Goal: Register for event/course

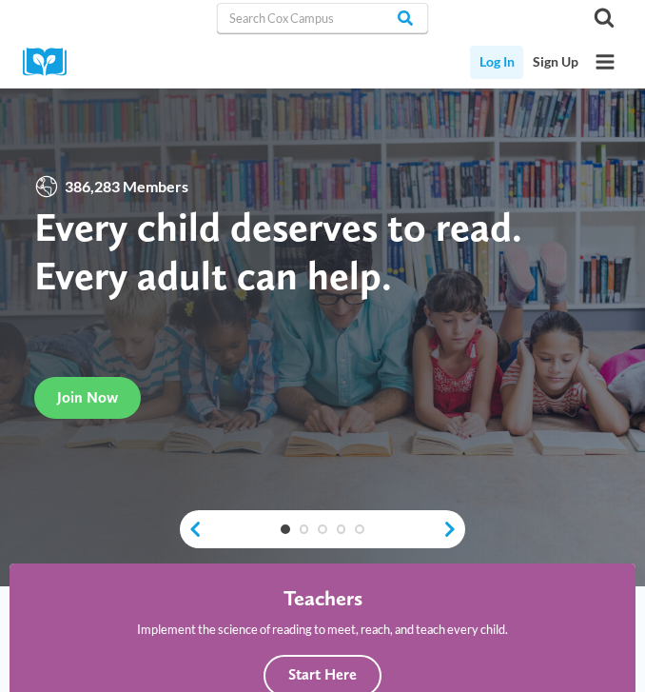
click at [506, 70] on link "Log In" at bounding box center [496, 62] width 53 height 33
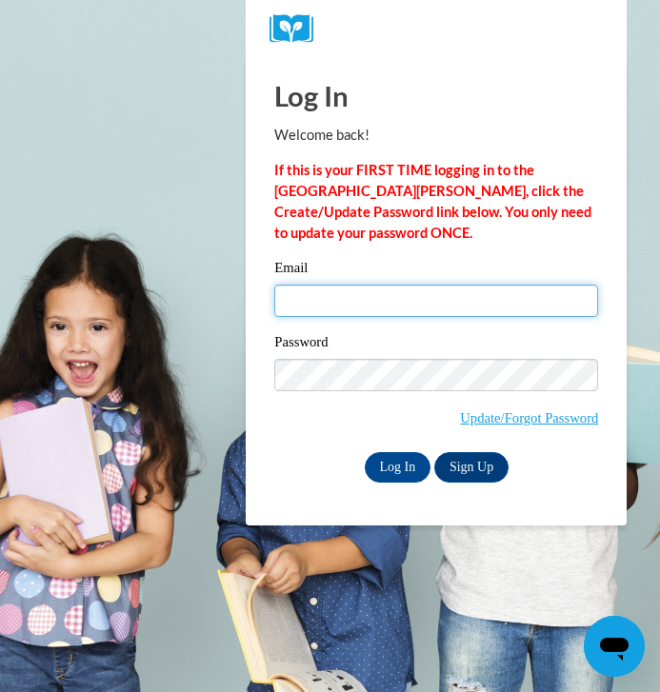
type input "Floofbourrow@students.northweststate.edu"
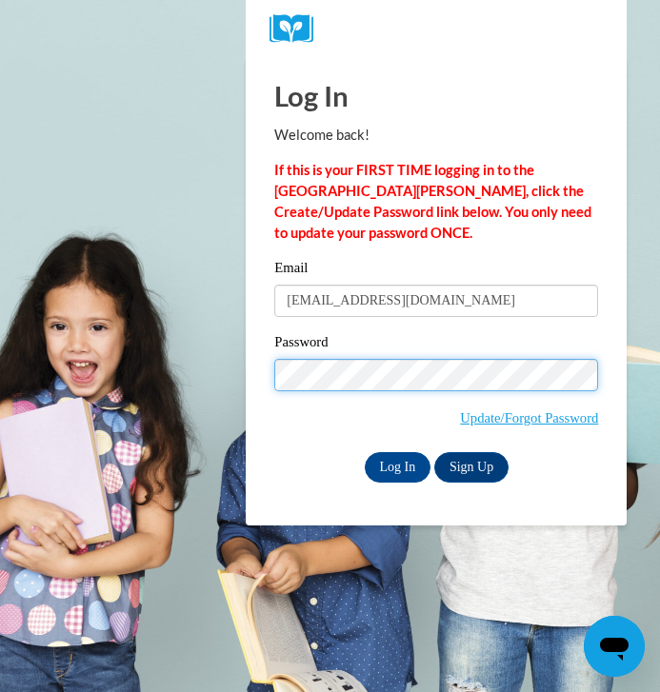
click at [396, 465] on input "Log In" at bounding box center [397, 467] width 67 height 30
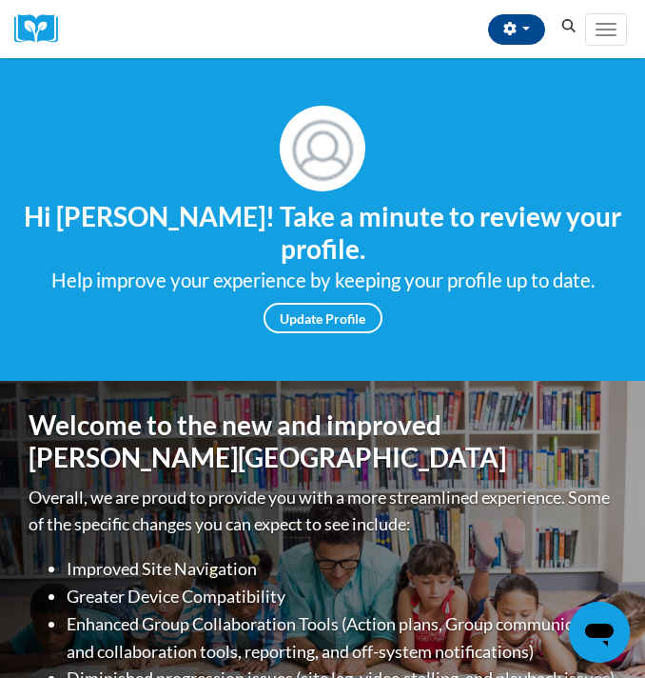
click at [565, 30] on icon "Search" at bounding box center [569, 26] width 17 height 14
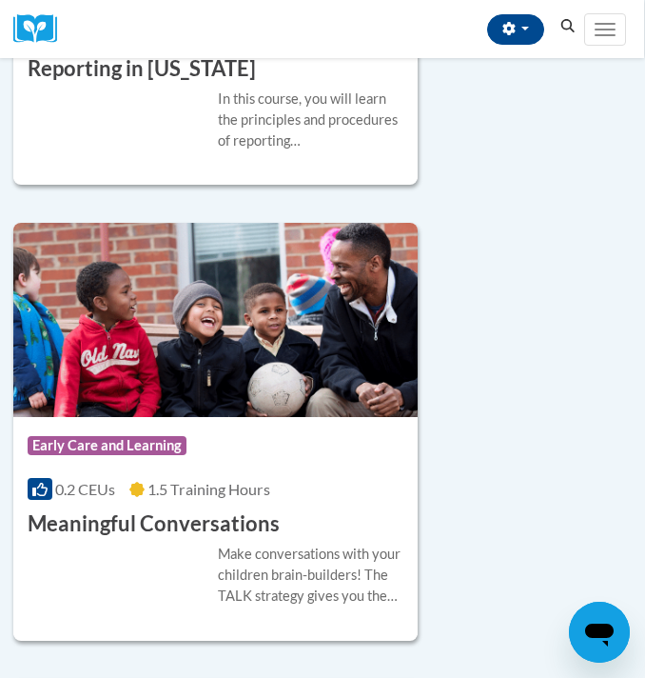
scroll to position [7454, 1]
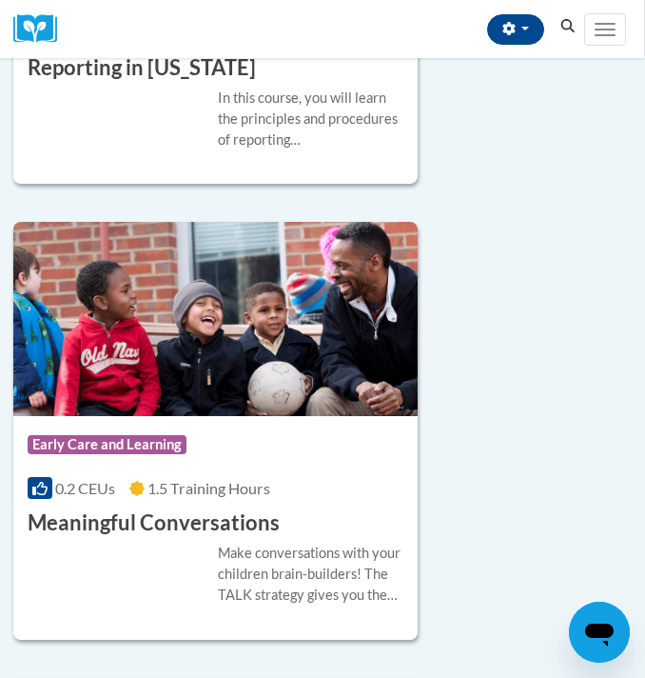
click at [198, 528] on h3 "Meaningful Conversations" at bounding box center [154, 523] width 252 height 30
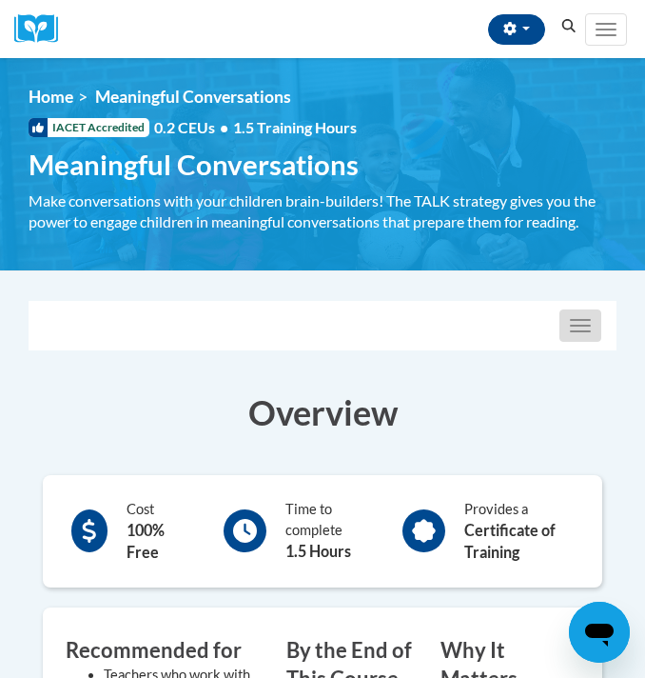
click at [570, 317] on button "Toggle navigation" at bounding box center [581, 325] width 42 height 32
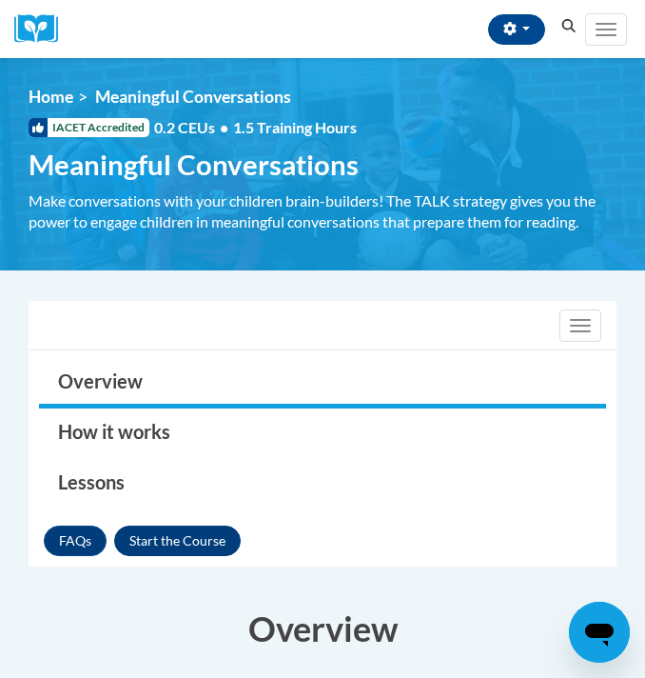
click at [137, 536] on button "Enroll" at bounding box center [177, 540] width 127 height 30
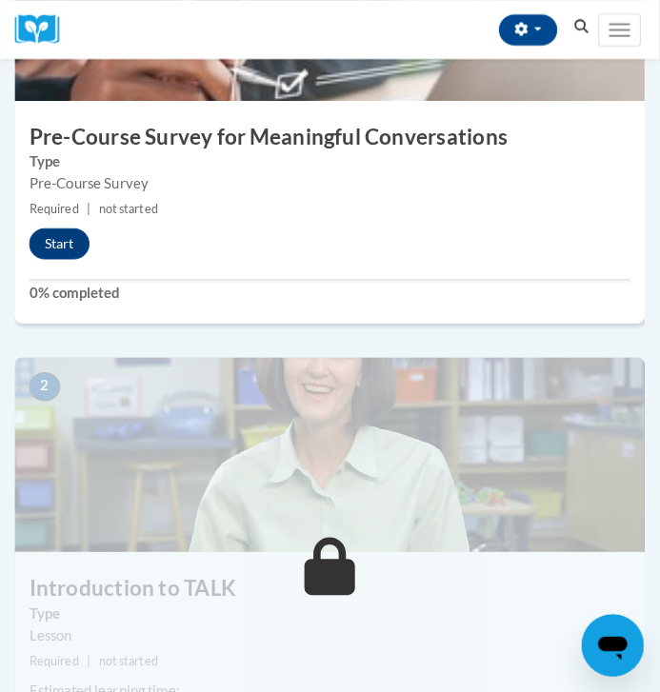
scroll to position [557, 0]
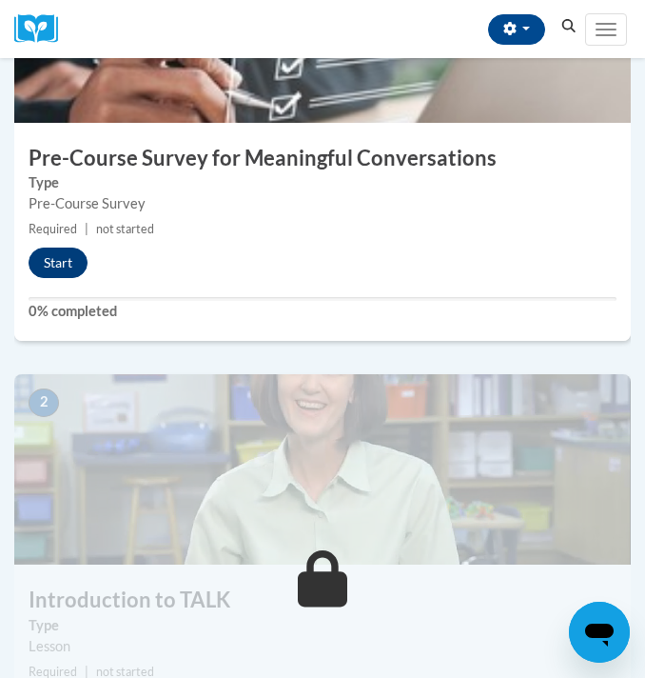
click at [38, 261] on button "Start" at bounding box center [58, 262] width 59 height 30
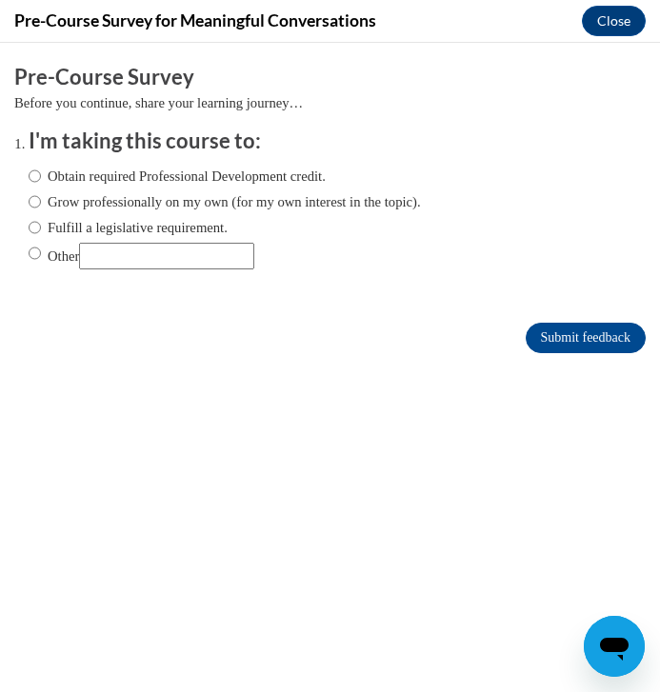
scroll to position [0, 0]
click at [129, 174] on label "Obtain required Professional Development credit." at bounding box center [177, 176] width 297 height 21
click at [41, 174] on input "Obtain required Professional Development credit." at bounding box center [35, 176] width 12 height 21
radio input "true"
click at [534, 329] on input "Submit feedback" at bounding box center [585, 338] width 120 height 30
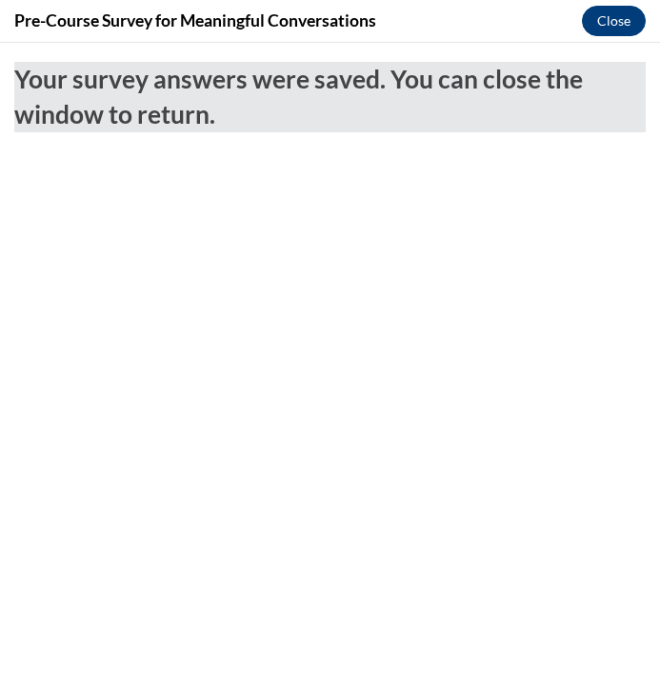
click at [596, 23] on button "Close" at bounding box center [613, 21] width 64 height 30
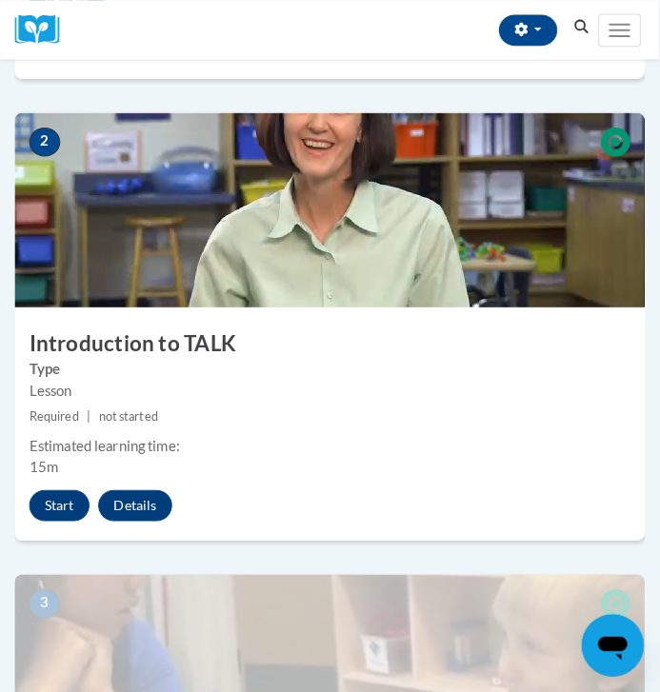
scroll to position [851, 0]
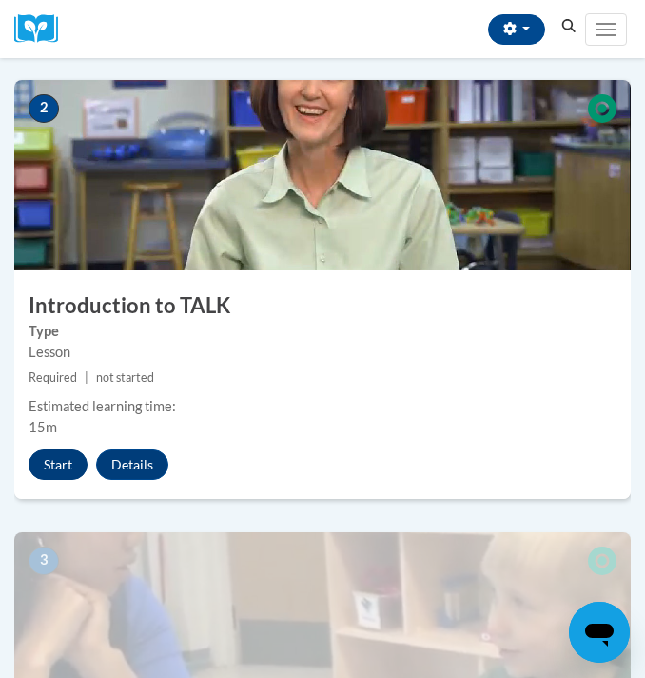
click at [48, 457] on button "Start" at bounding box center [58, 464] width 59 height 30
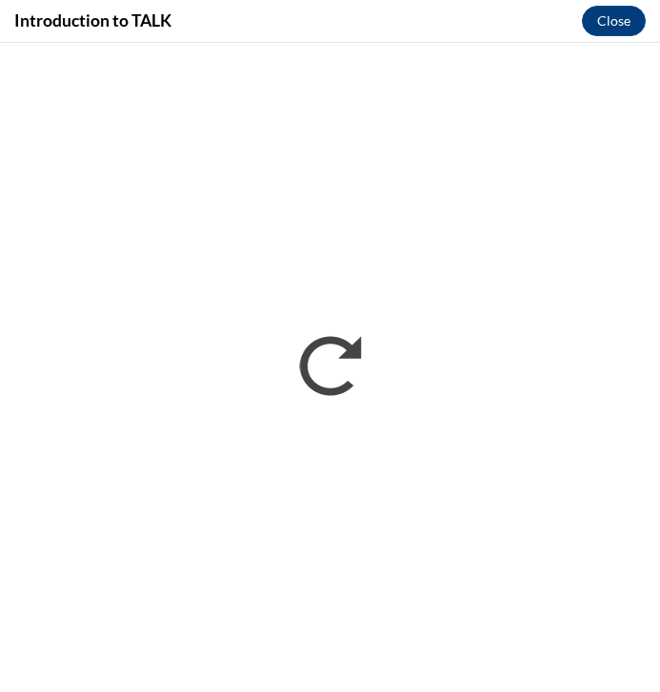
scroll to position [0, 0]
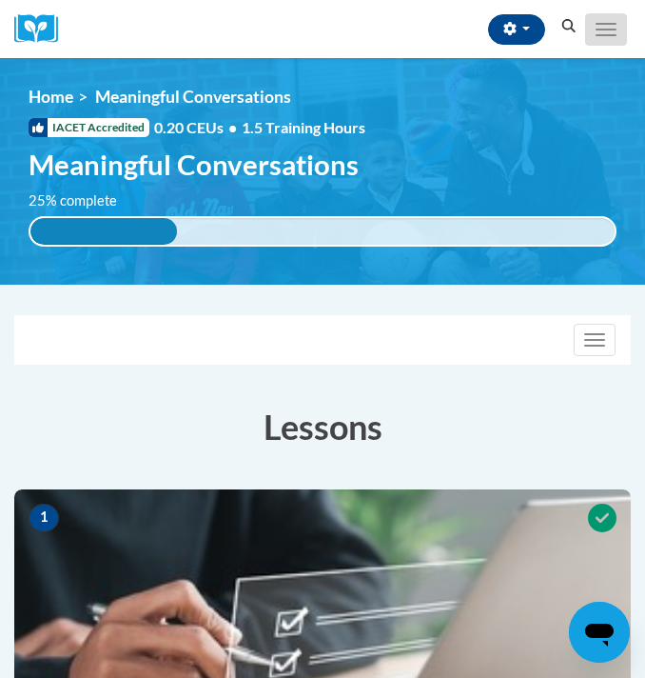
click at [617, 15] on button "Toggle navigation" at bounding box center [606, 29] width 42 height 32
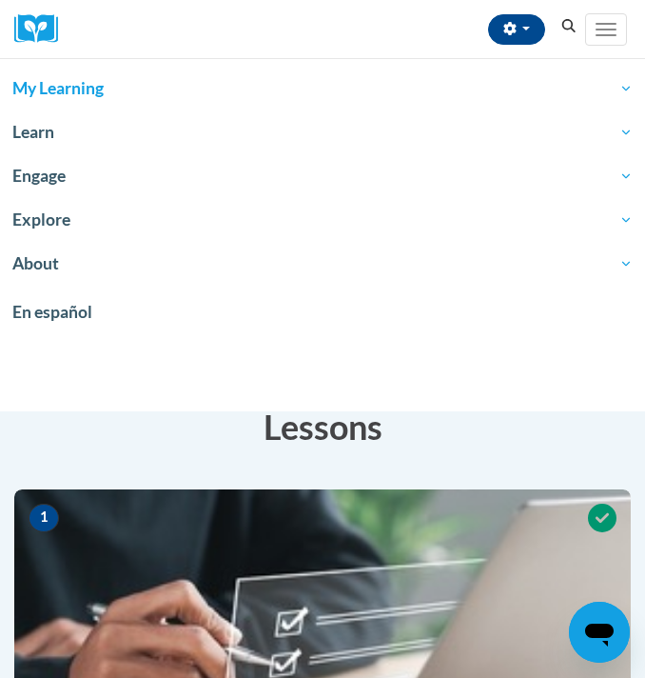
click at [44, 92] on span "My Learning" at bounding box center [322, 88] width 620 height 23
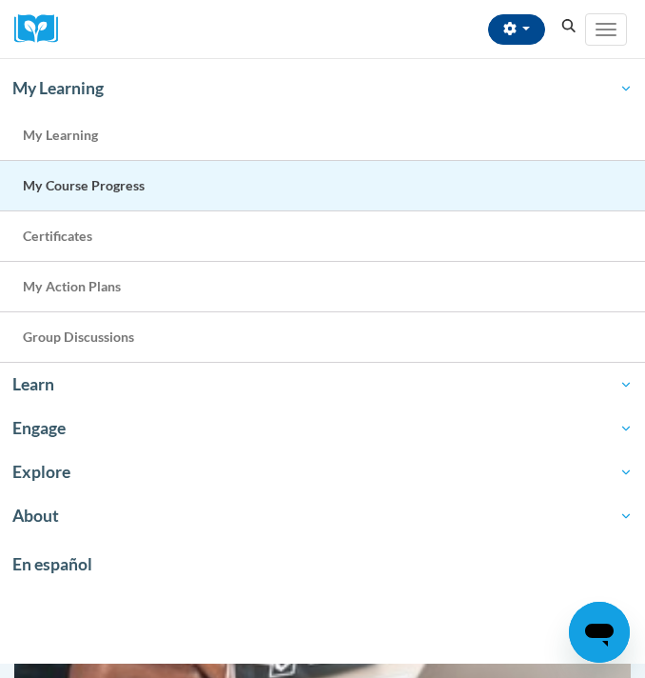
click at [56, 181] on span "My Course Progress" at bounding box center [84, 185] width 122 height 16
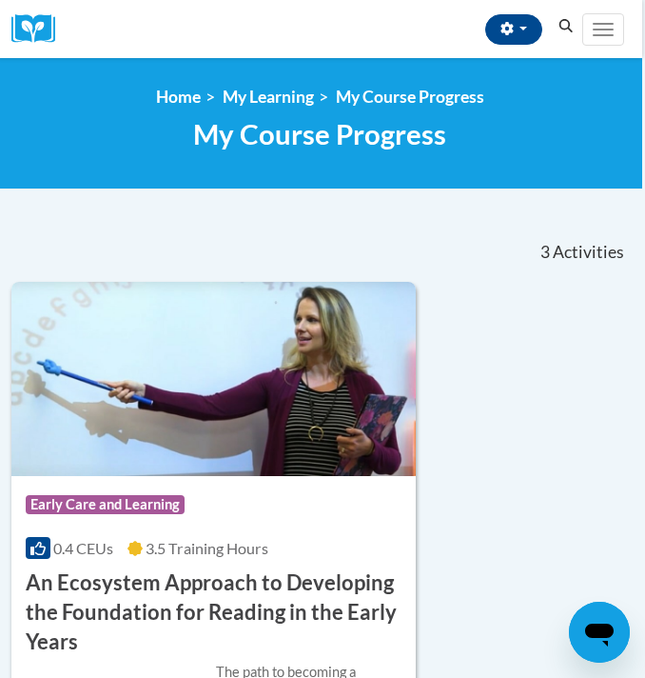
scroll to position [0, 3]
